Goal: Information Seeking & Learning: Learn about a topic

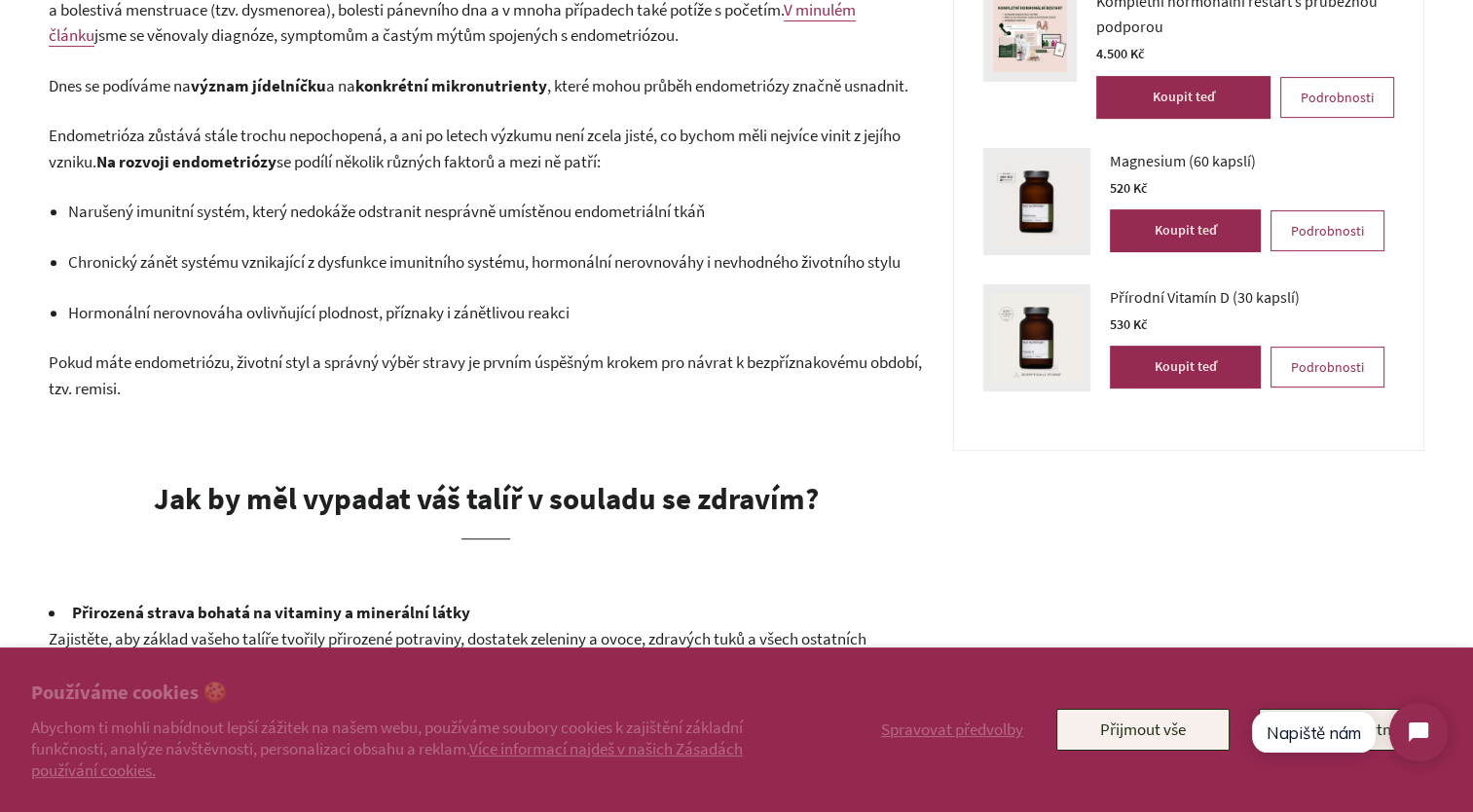
scroll to position [779, 0]
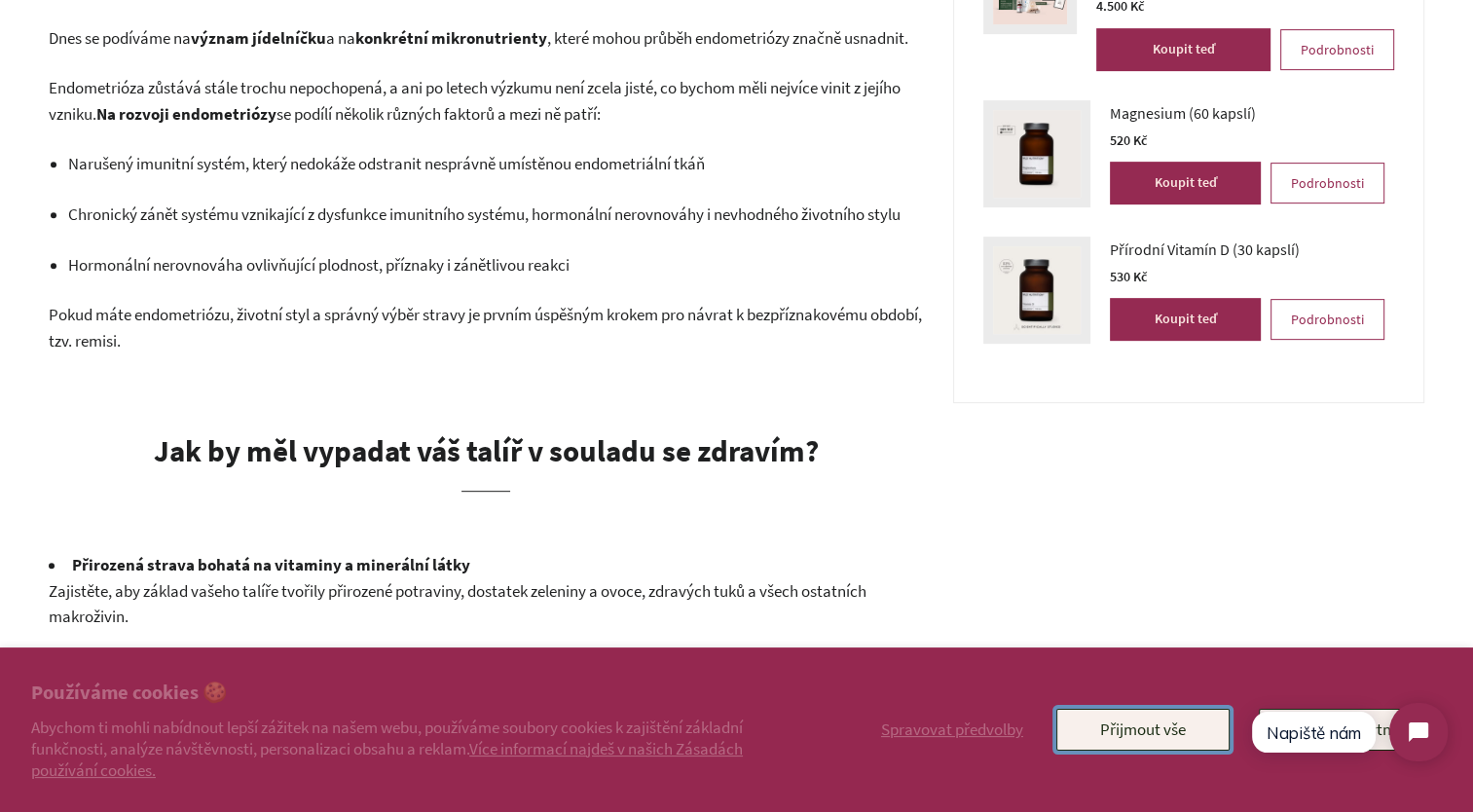
click at [1211, 725] on button "Přijmout vše" at bounding box center [1142, 728] width 173 height 41
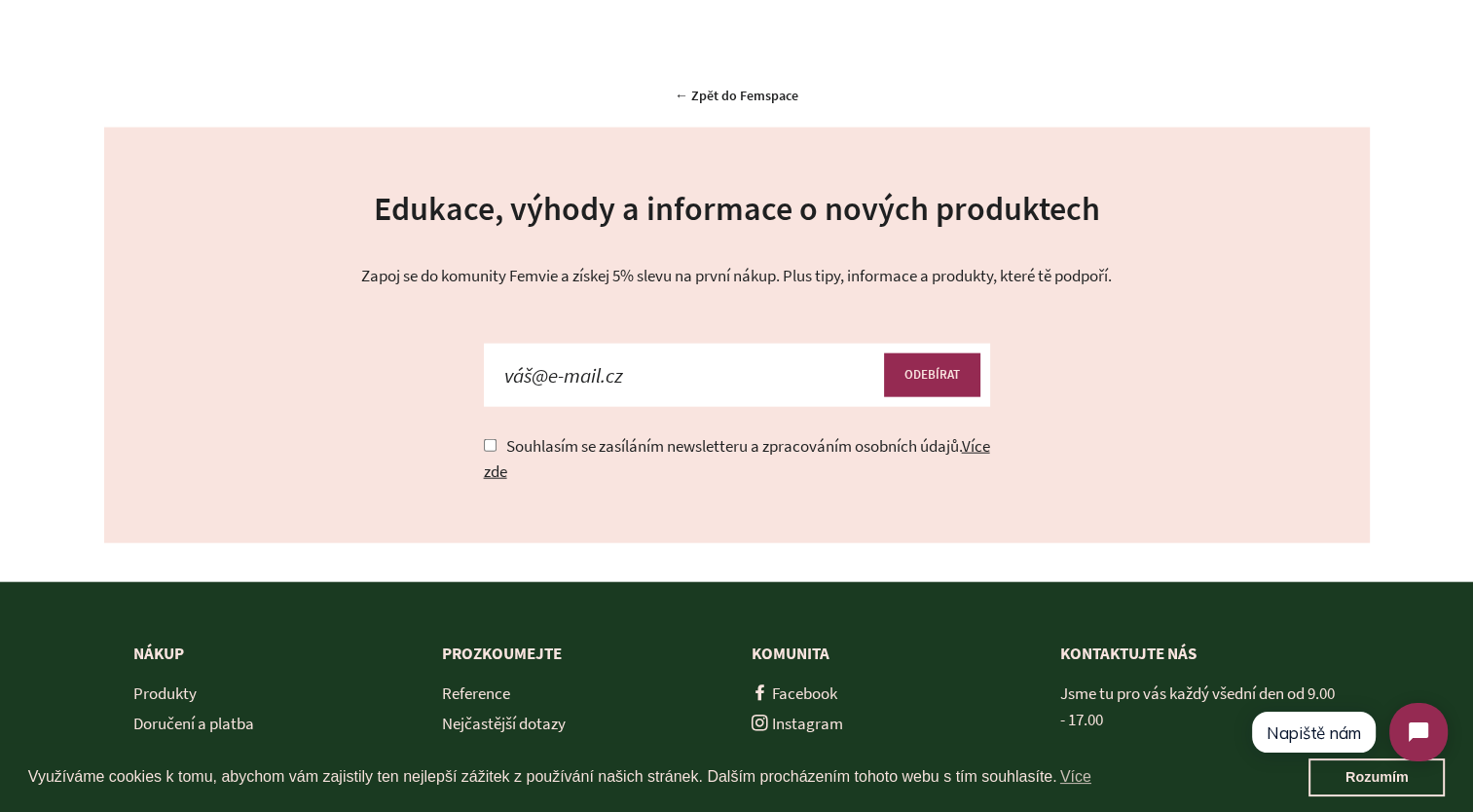
scroll to position [4185, 0]
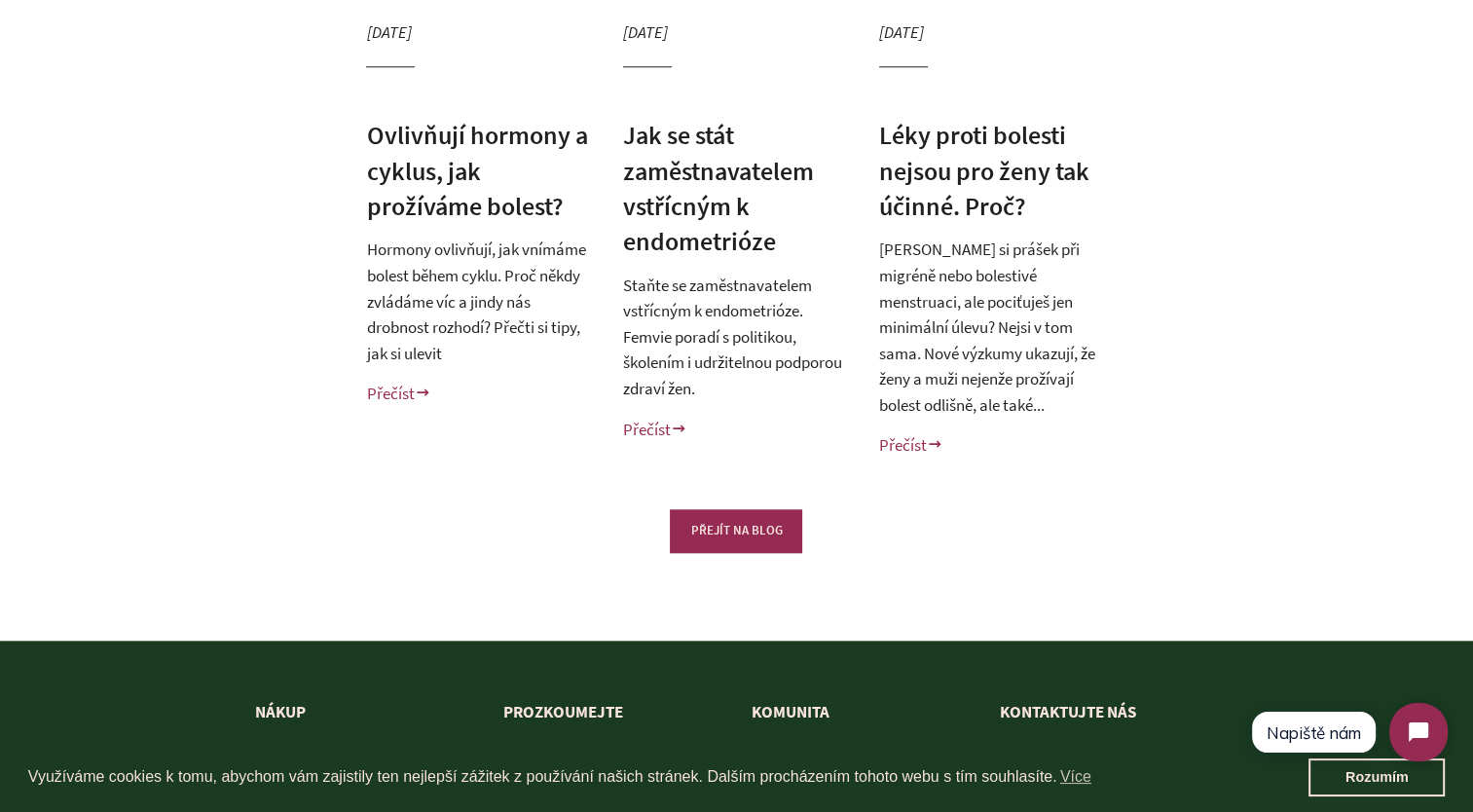
scroll to position [1752, 0]
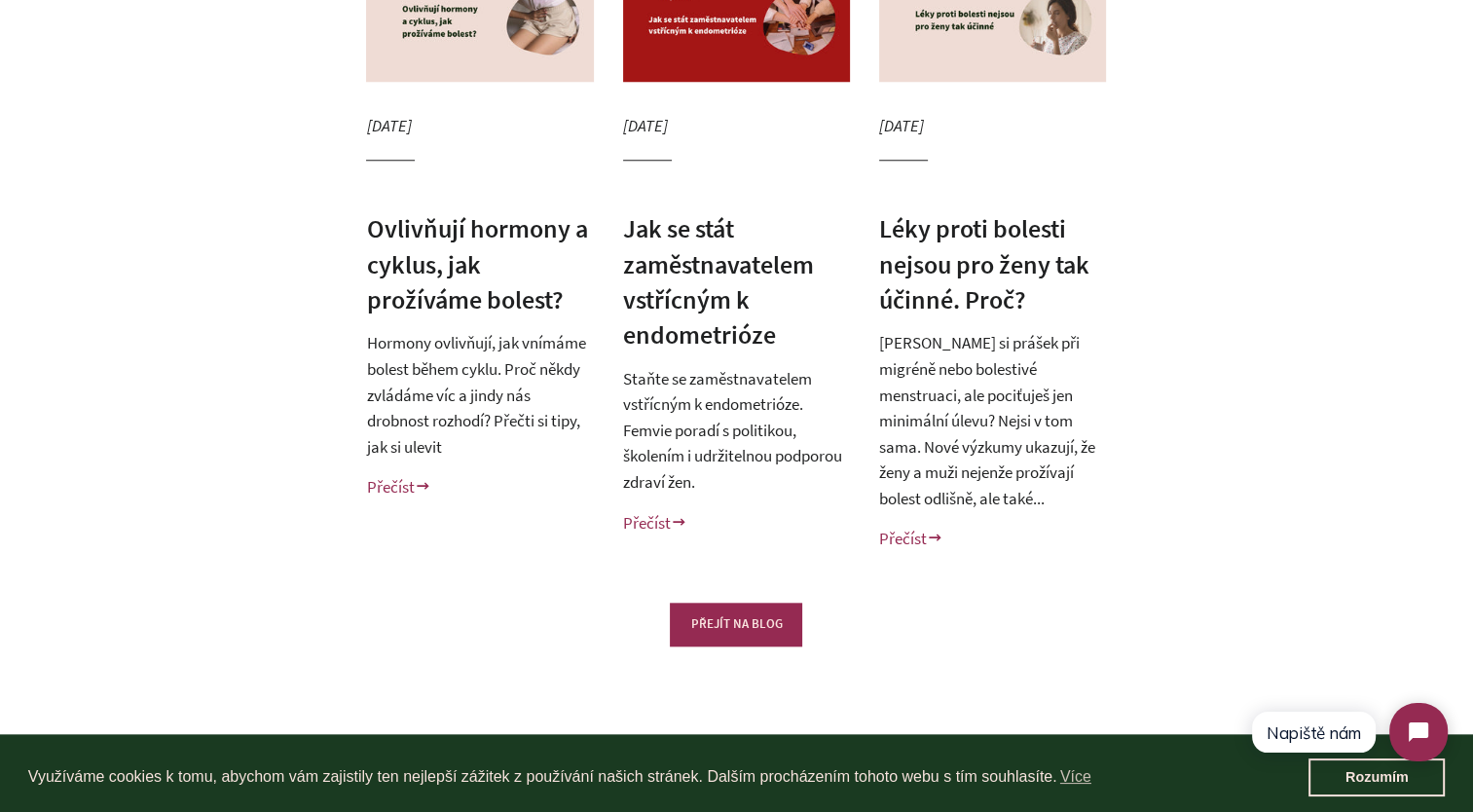
click at [671, 512] on link "Přečíst" at bounding box center [656, 522] width 64 height 21
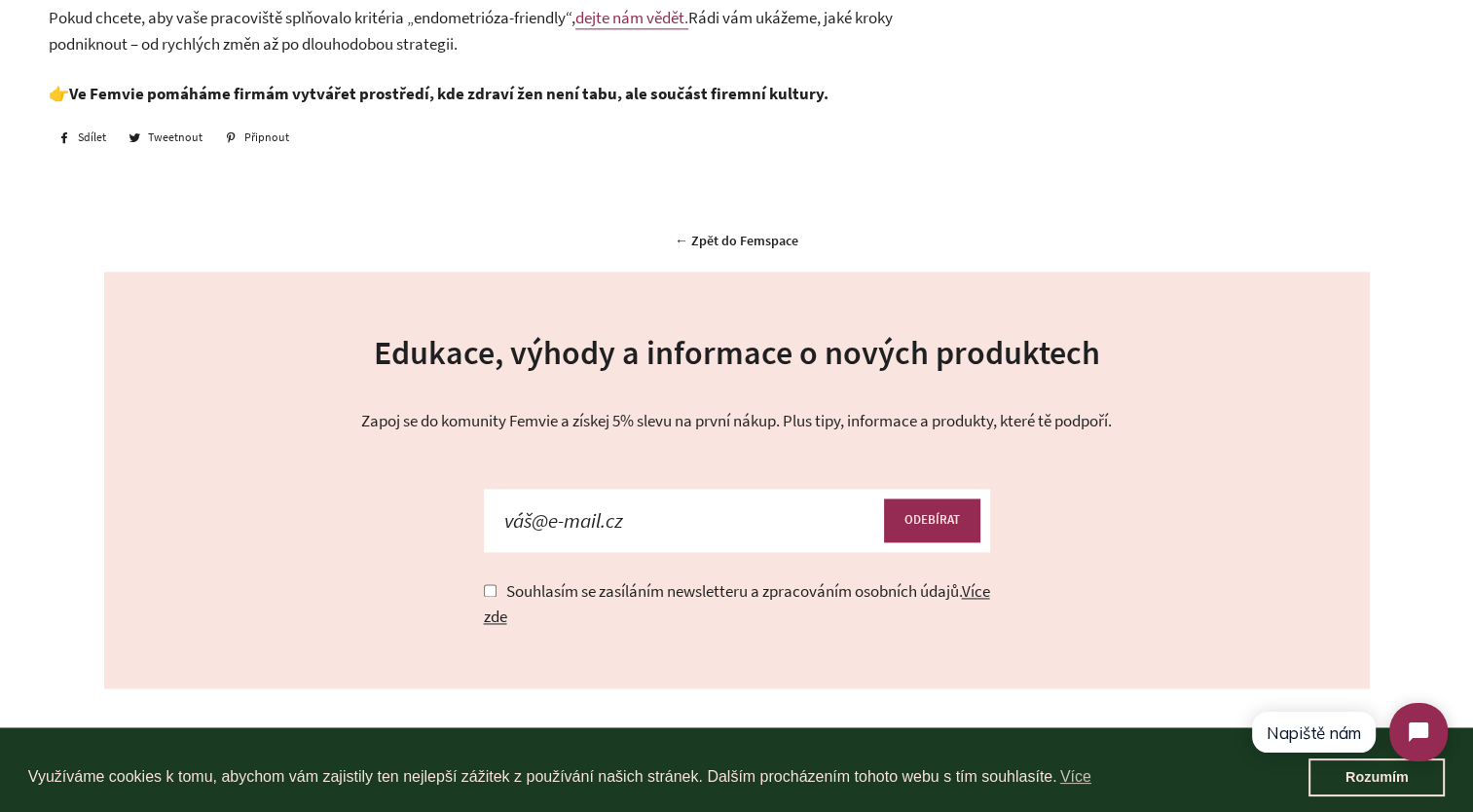
scroll to position [2986, 0]
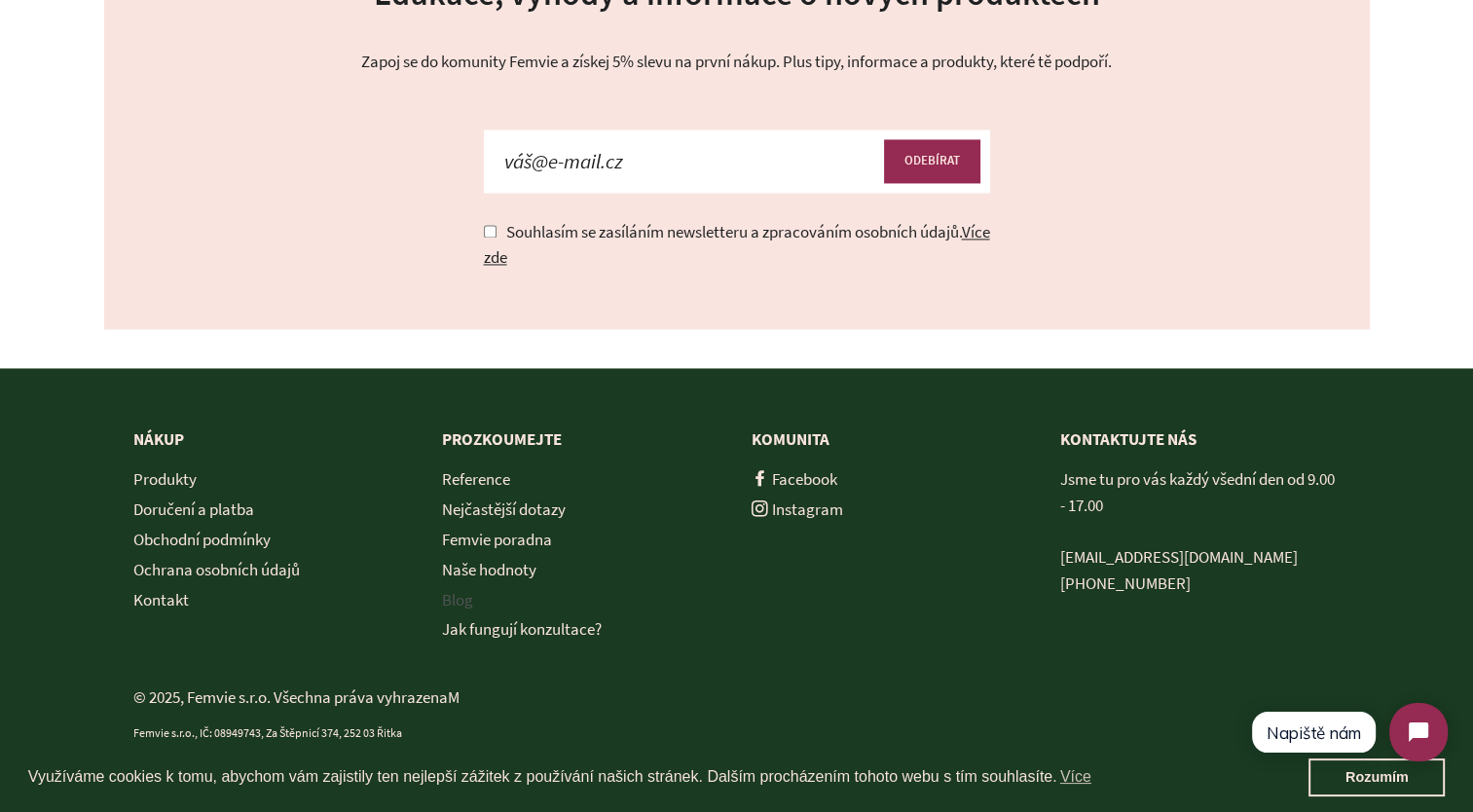
click at [451, 601] on link "Blog" at bounding box center [457, 599] width 31 height 21
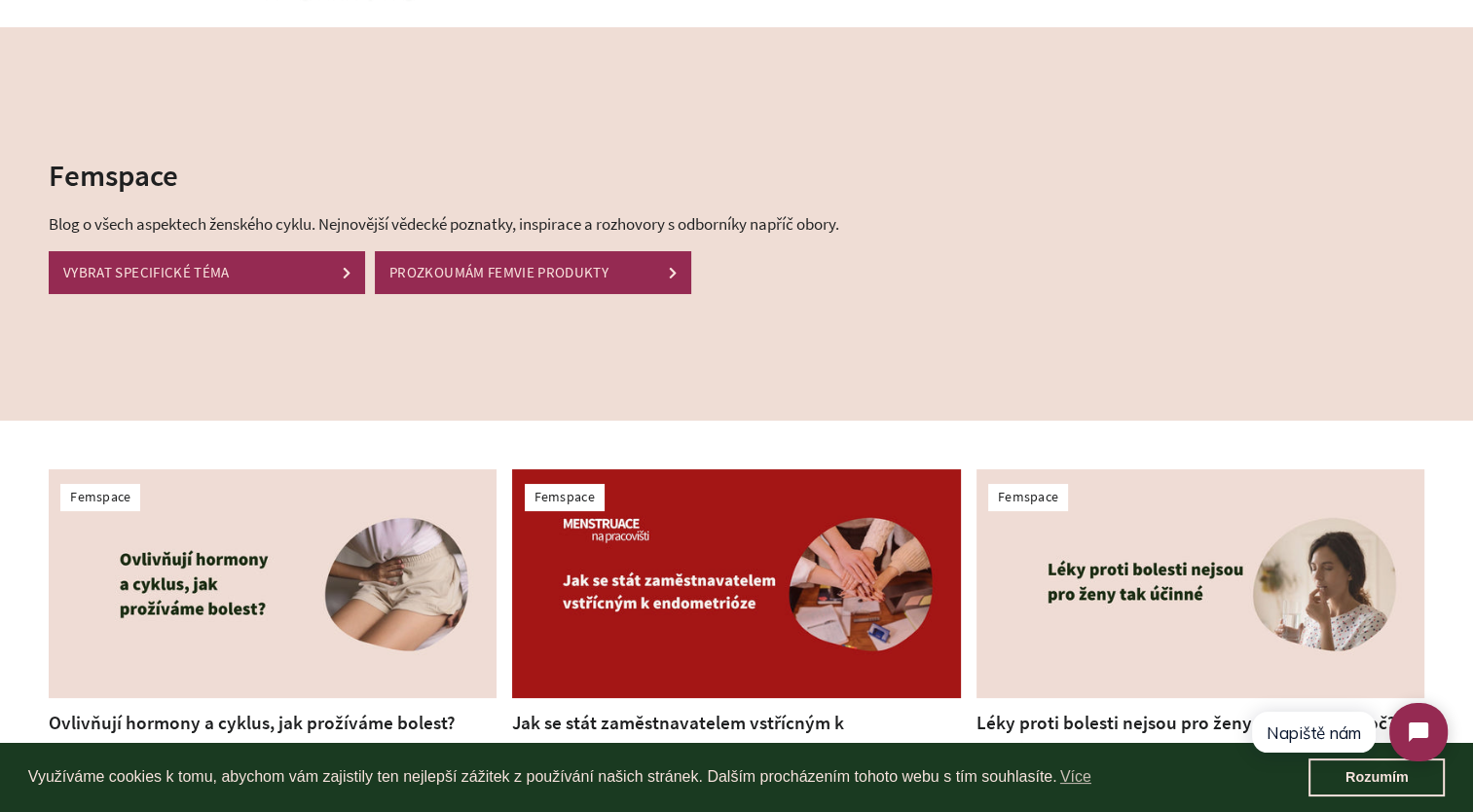
scroll to position [97, 0]
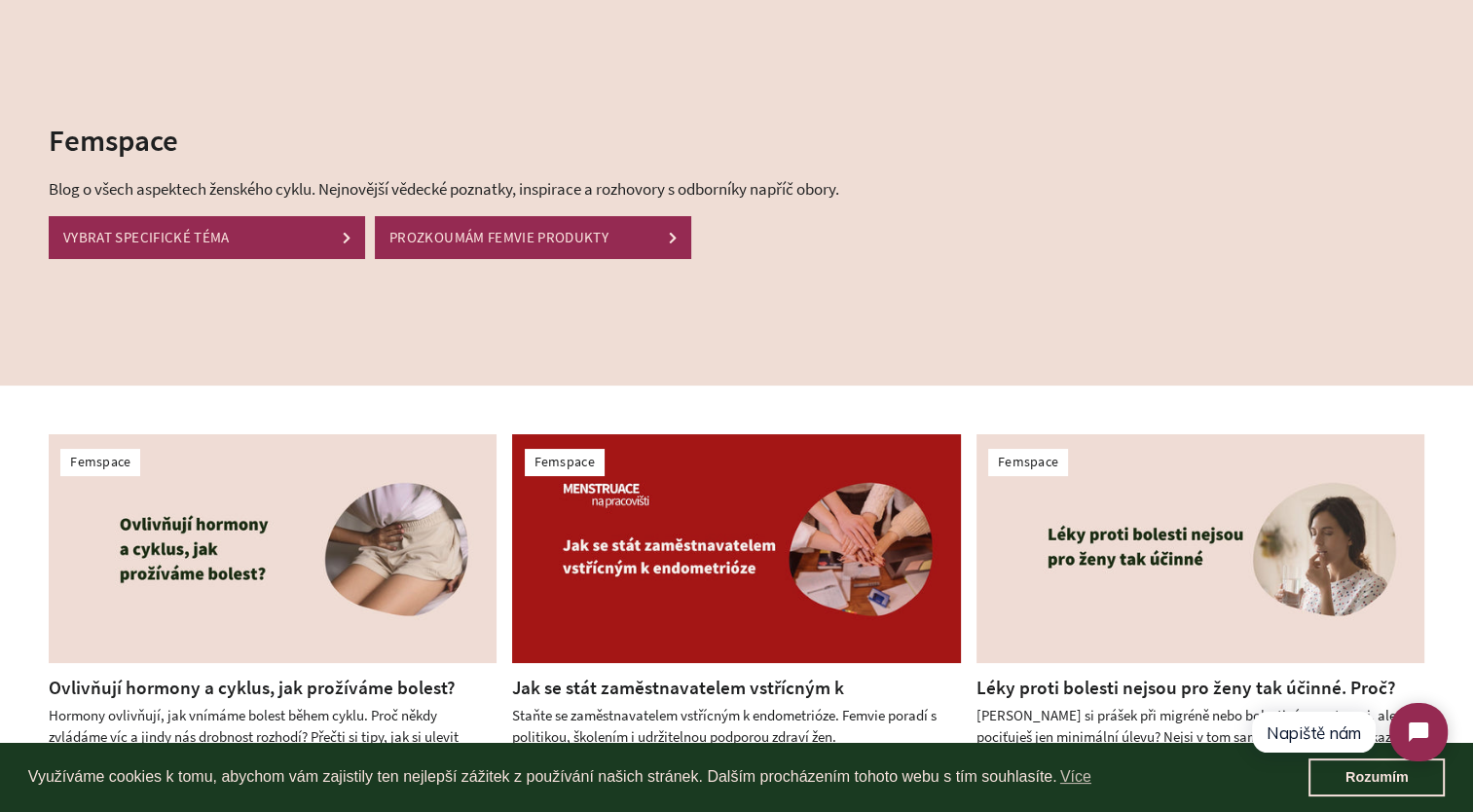
click at [320, 258] on link "VYBRAT SPECIFICKÉ TÉMA" at bounding box center [207, 237] width 317 height 42
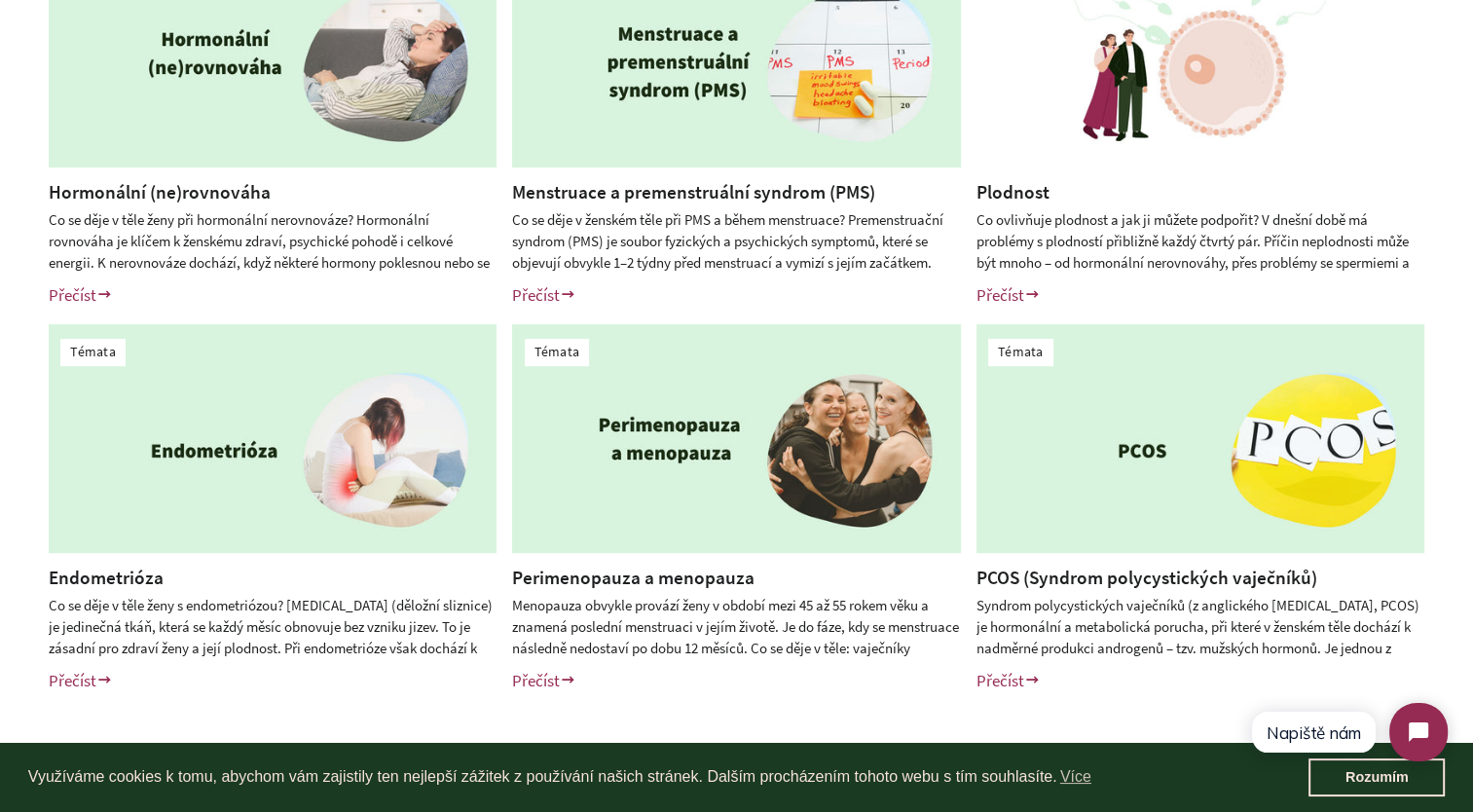
scroll to position [584, 0]
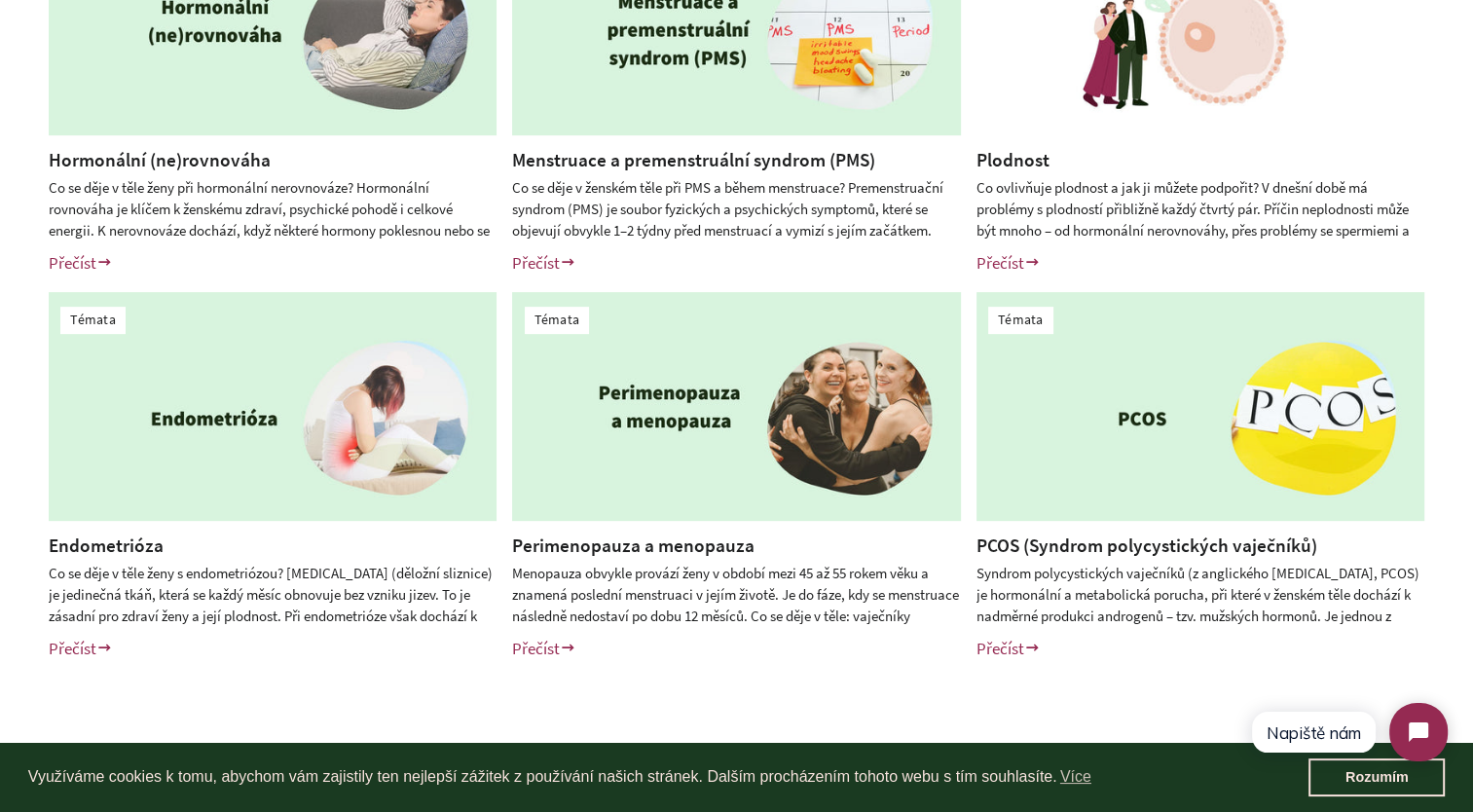
click at [111, 541] on link "Endometrióza" at bounding box center [106, 544] width 115 height 23
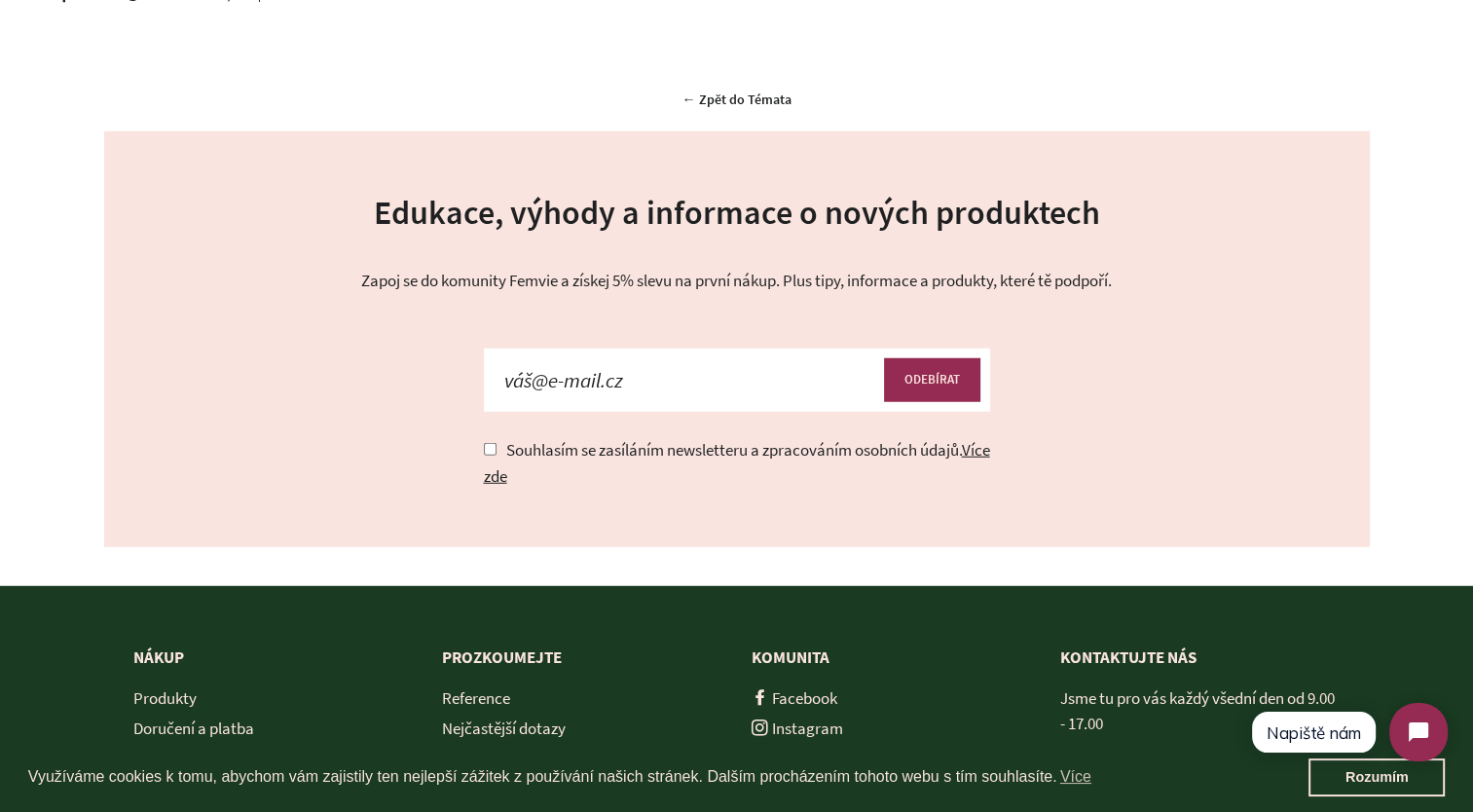
scroll to position [5061, 0]
